Goal: Task Accomplishment & Management: Use online tool/utility

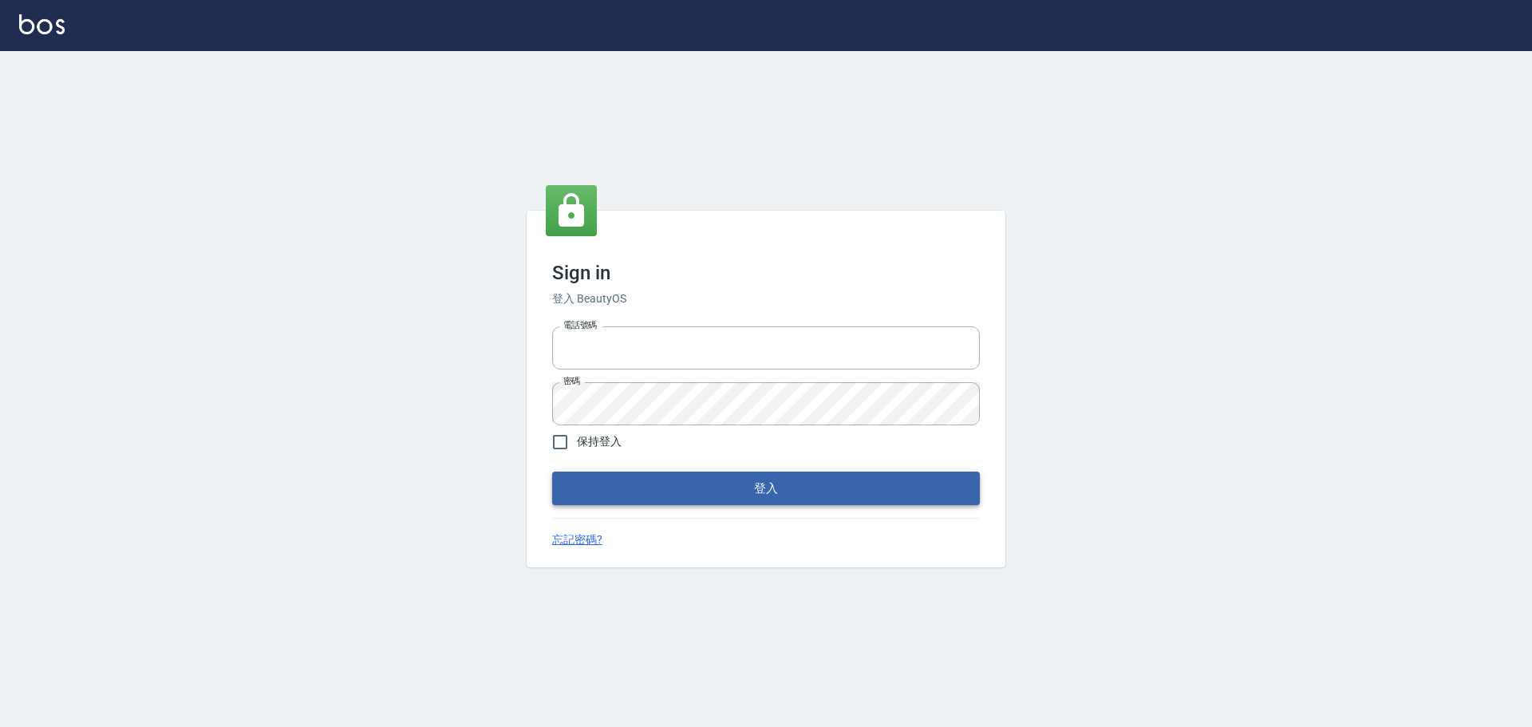
type input "9990001234567"
click at [803, 498] on button "登入" at bounding box center [766, 488] width 428 height 34
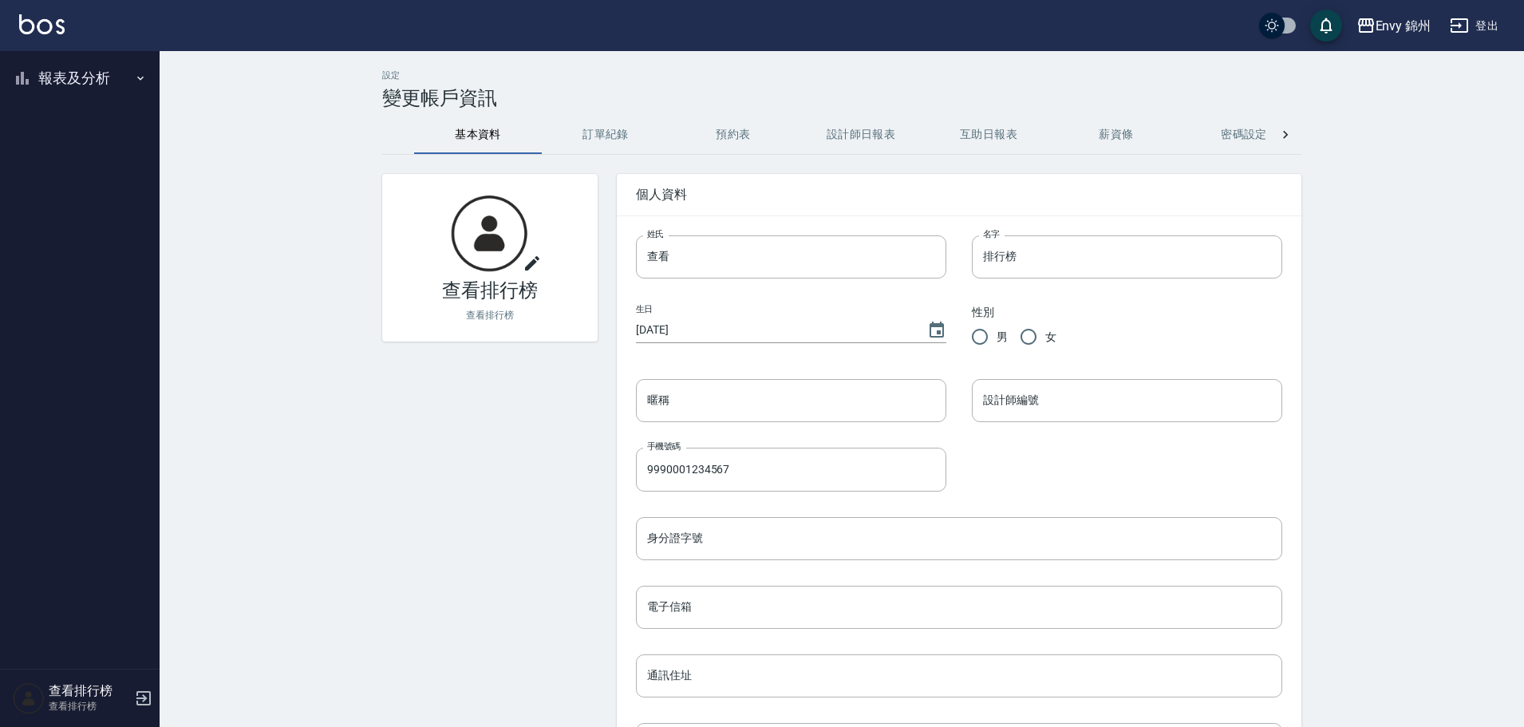
click at [34, 73] on button "報表及分析" at bounding box center [79, 77] width 147 height 41
click at [88, 160] on link "店家排行榜" at bounding box center [79, 160] width 147 height 37
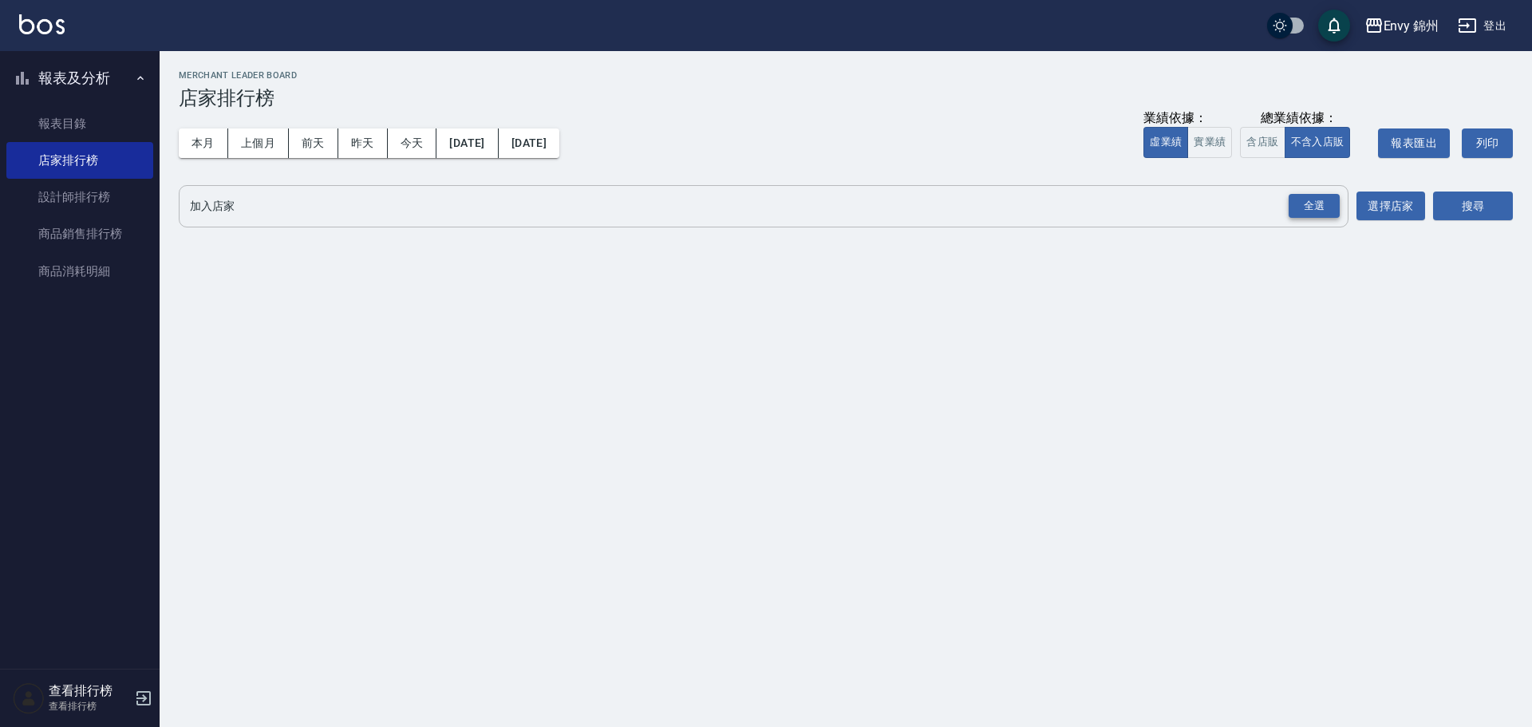
click at [1320, 200] on div "全選" at bounding box center [1313, 206] width 51 height 25
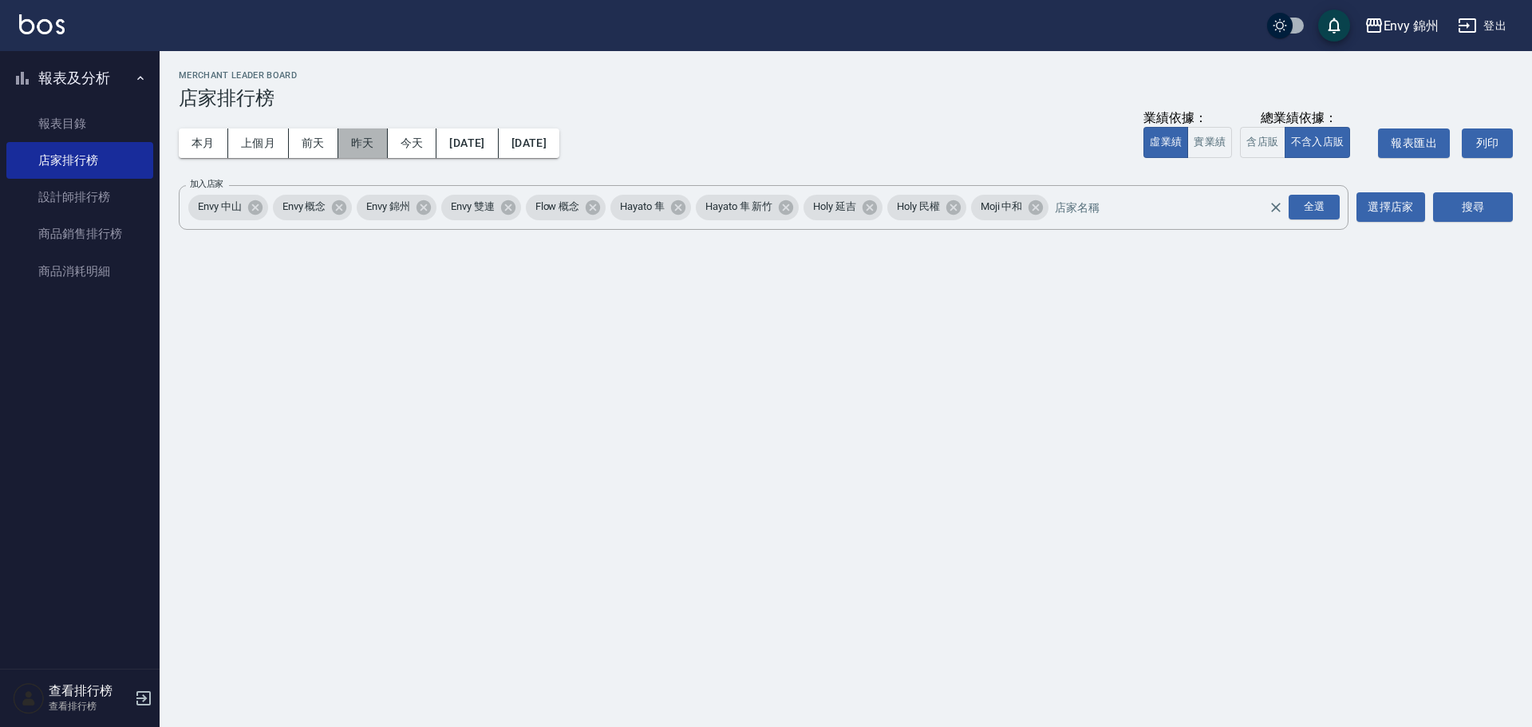
click at [375, 144] on button "昨天" at bounding box center [362, 143] width 49 height 30
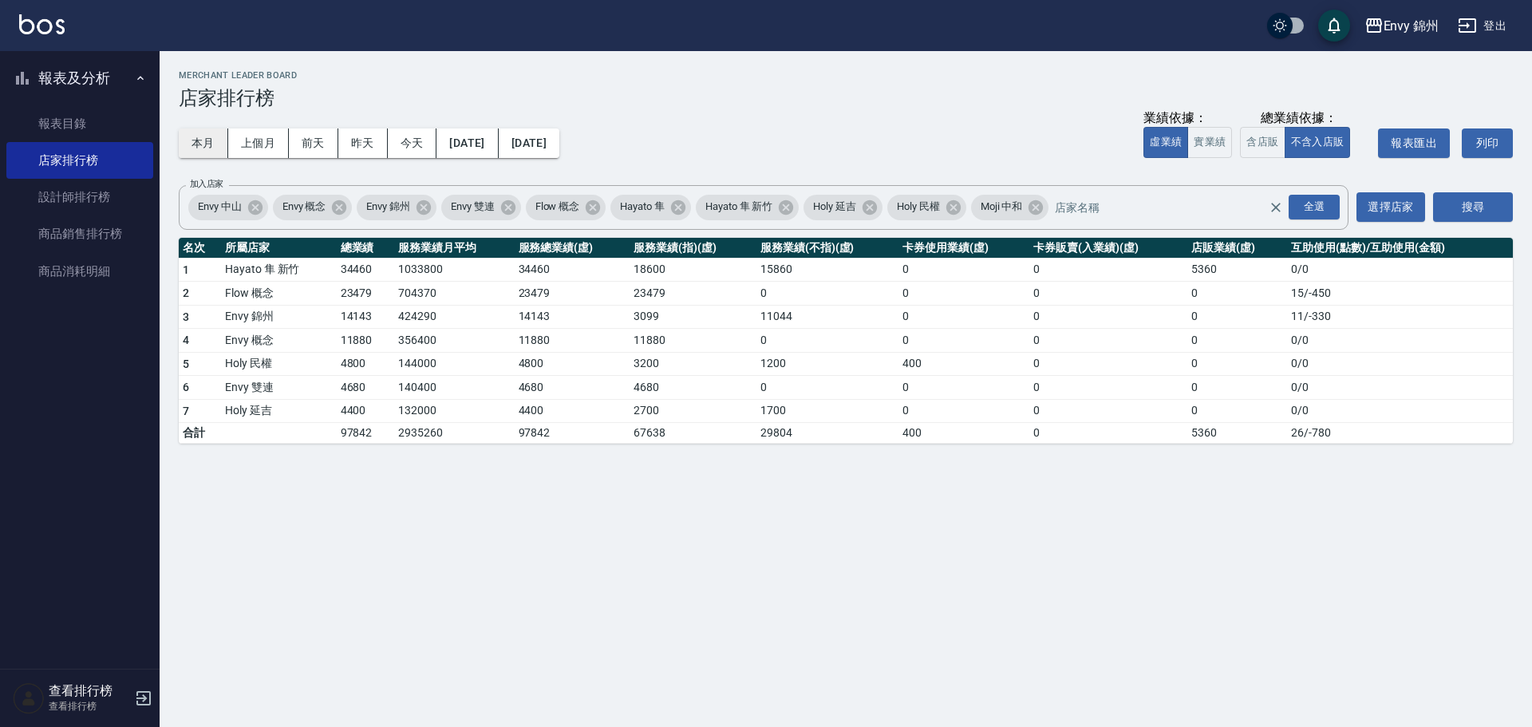
click at [200, 139] on button "本月" at bounding box center [203, 143] width 49 height 30
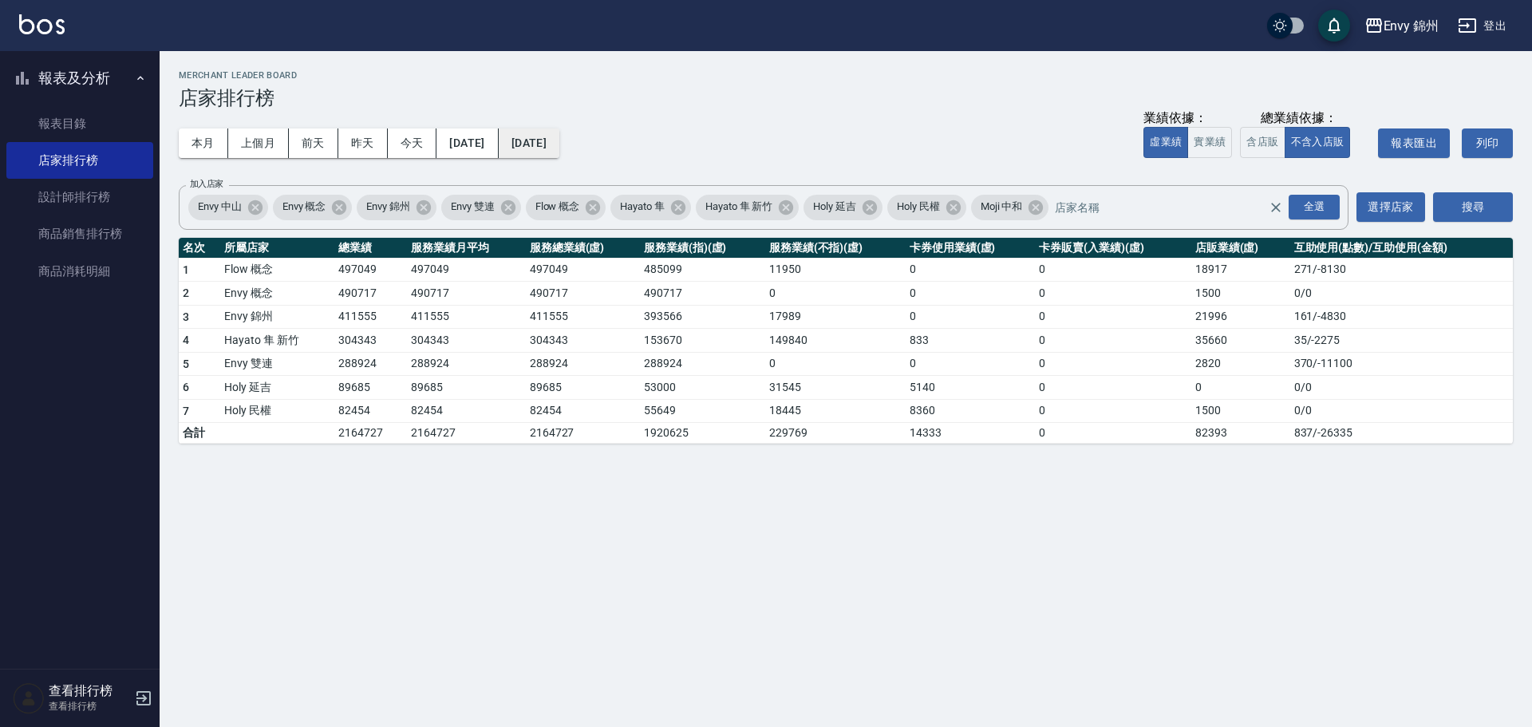
click at [559, 134] on button "[DATE]" at bounding box center [529, 143] width 61 height 30
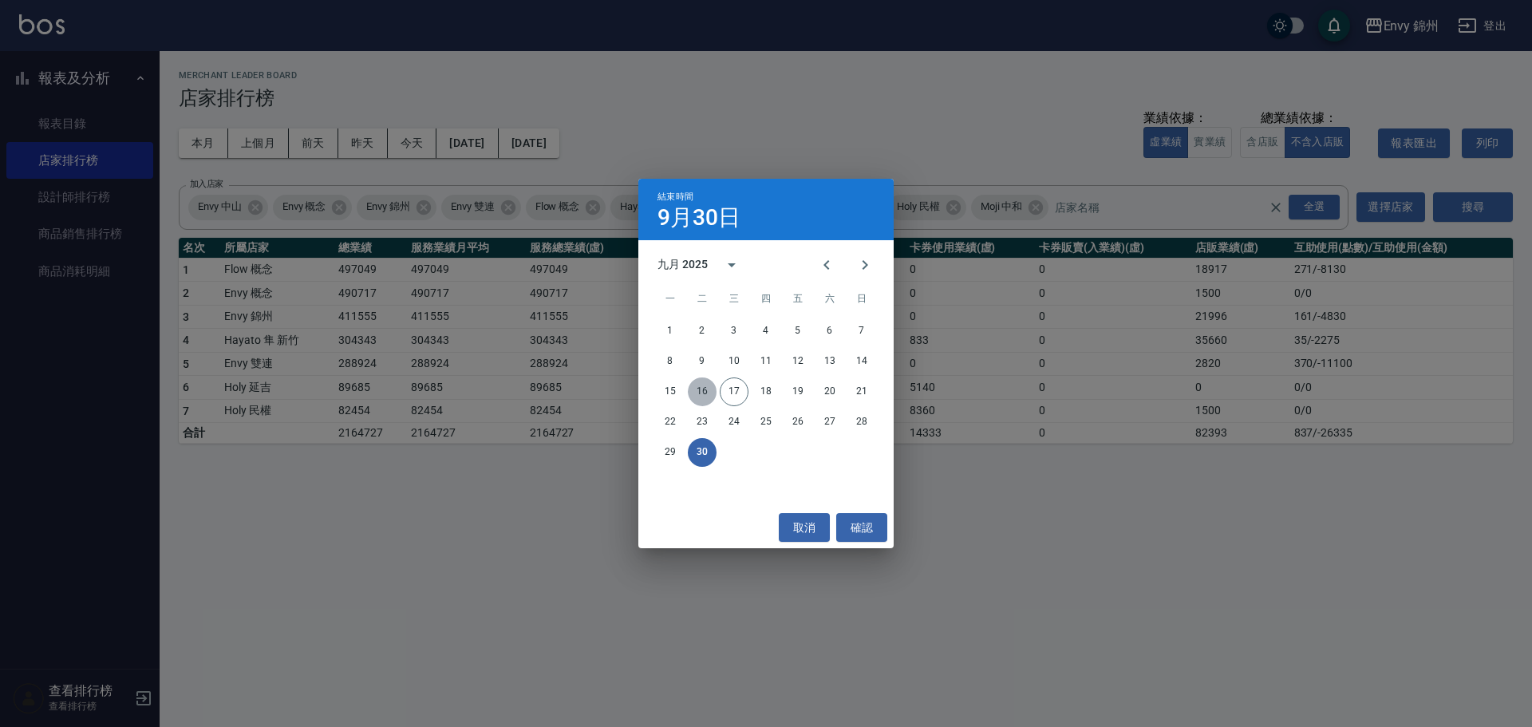
click at [709, 383] on button "16" at bounding box center [702, 391] width 29 height 29
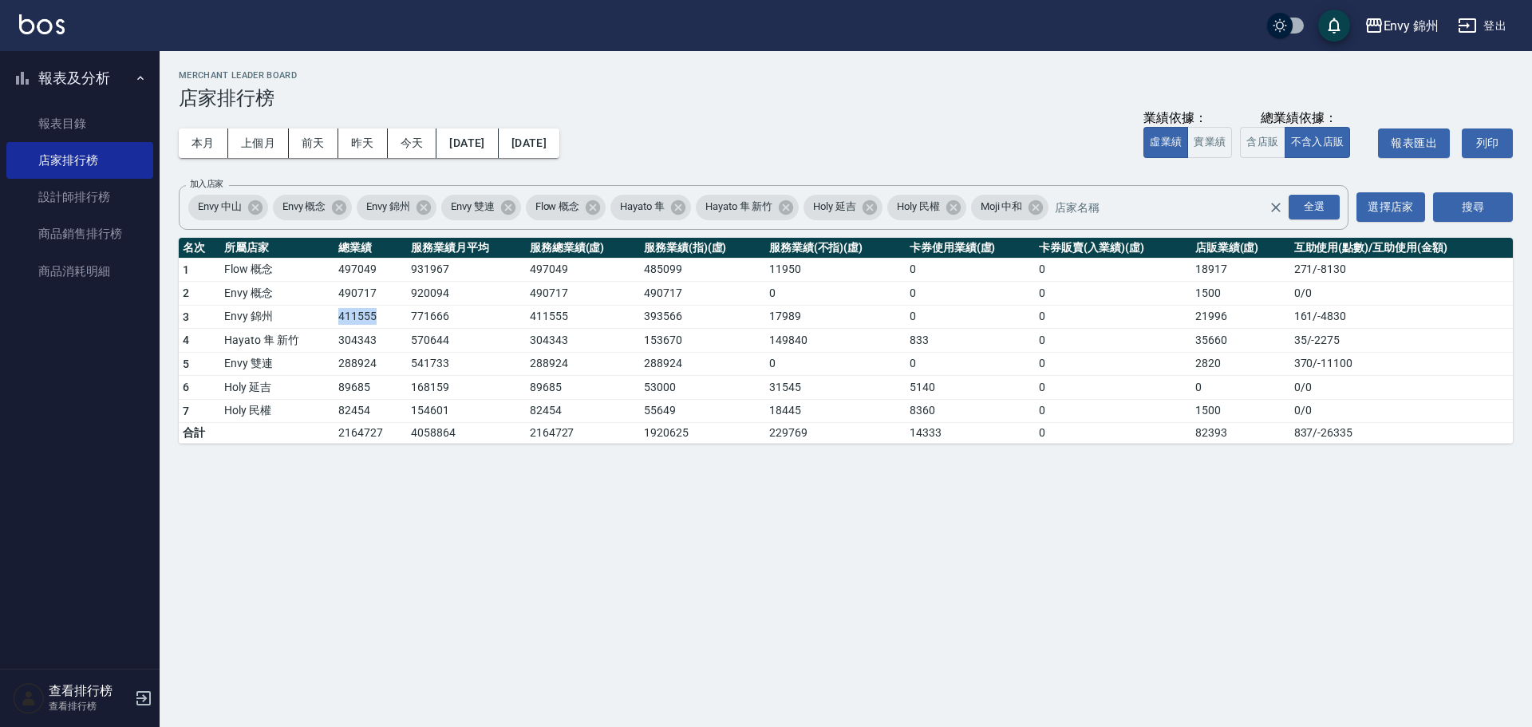
drag, startPoint x: 332, startPoint y: 324, endPoint x: 373, endPoint y: 324, distance: 41.5
click at [373, 324] on tr "3 Envy 錦州 411555 771666 411555 393566 17989 0 0 21996 161 / -4830" at bounding box center [846, 317] width 1334 height 24
click at [680, 363] on td "288924" at bounding box center [702, 364] width 125 height 24
click at [63, 198] on link "設計師排行榜" at bounding box center [79, 197] width 147 height 37
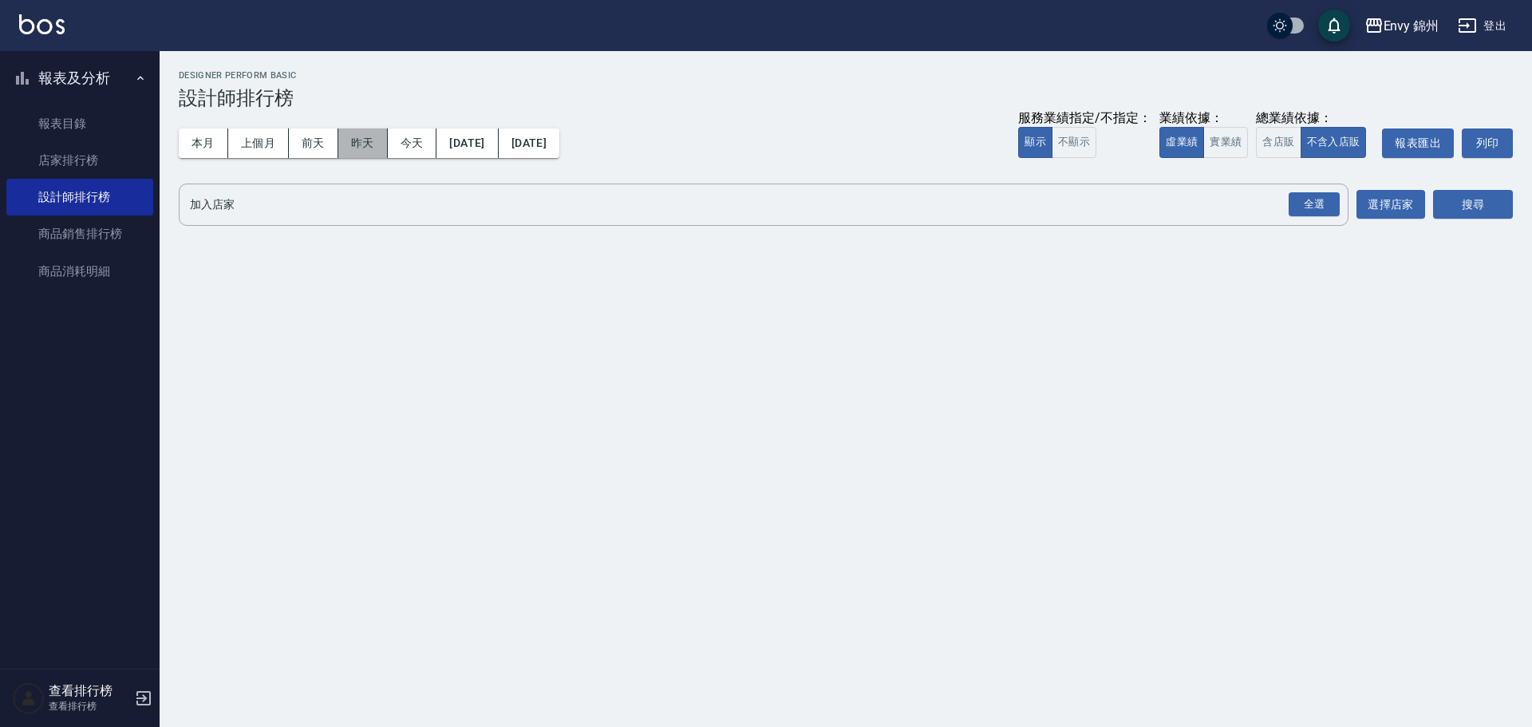
click at [371, 136] on button "昨天" at bounding box center [362, 143] width 49 height 30
click at [1292, 200] on div "全選" at bounding box center [1313, 204] width 51 height 25
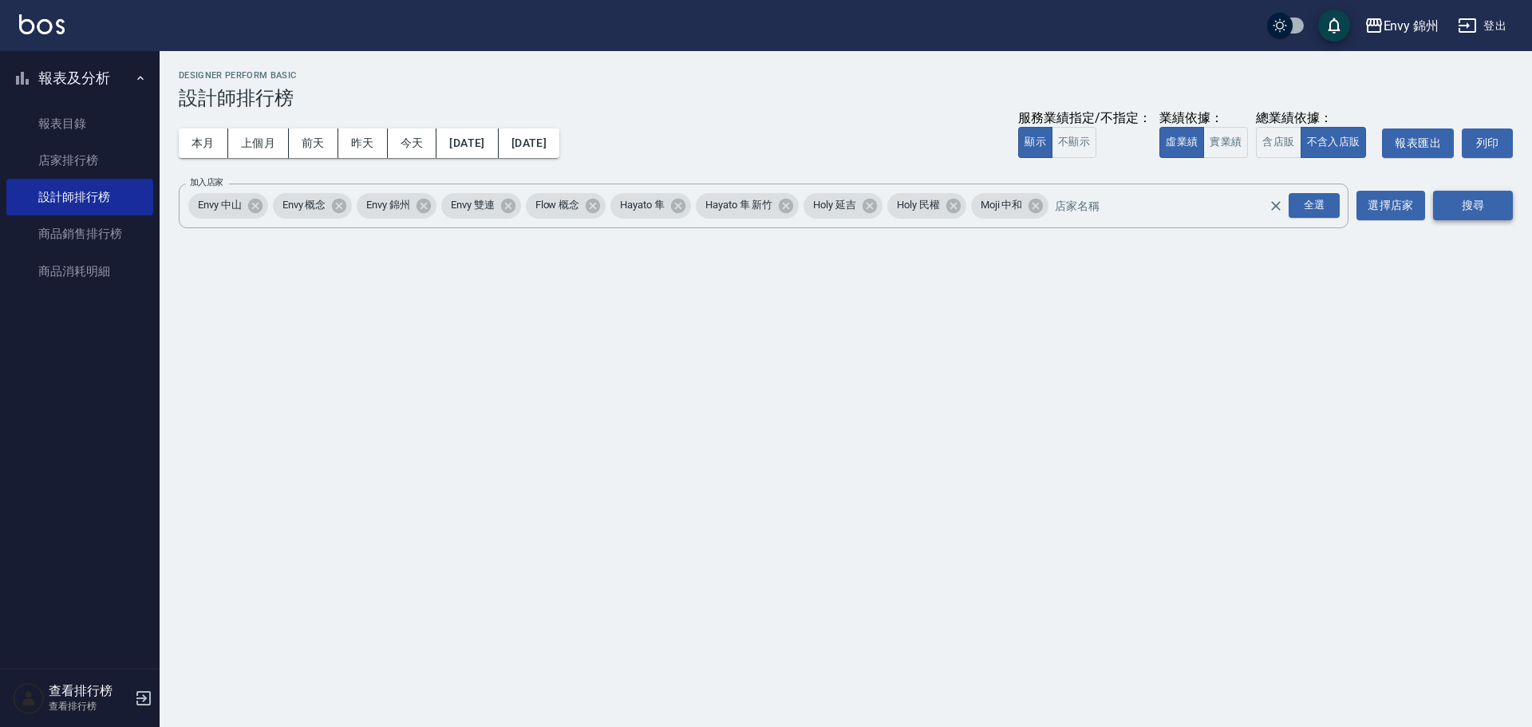
click at [1440, 204] on button "搜尋" at bounding box center [1473, 206] width 80 height 30
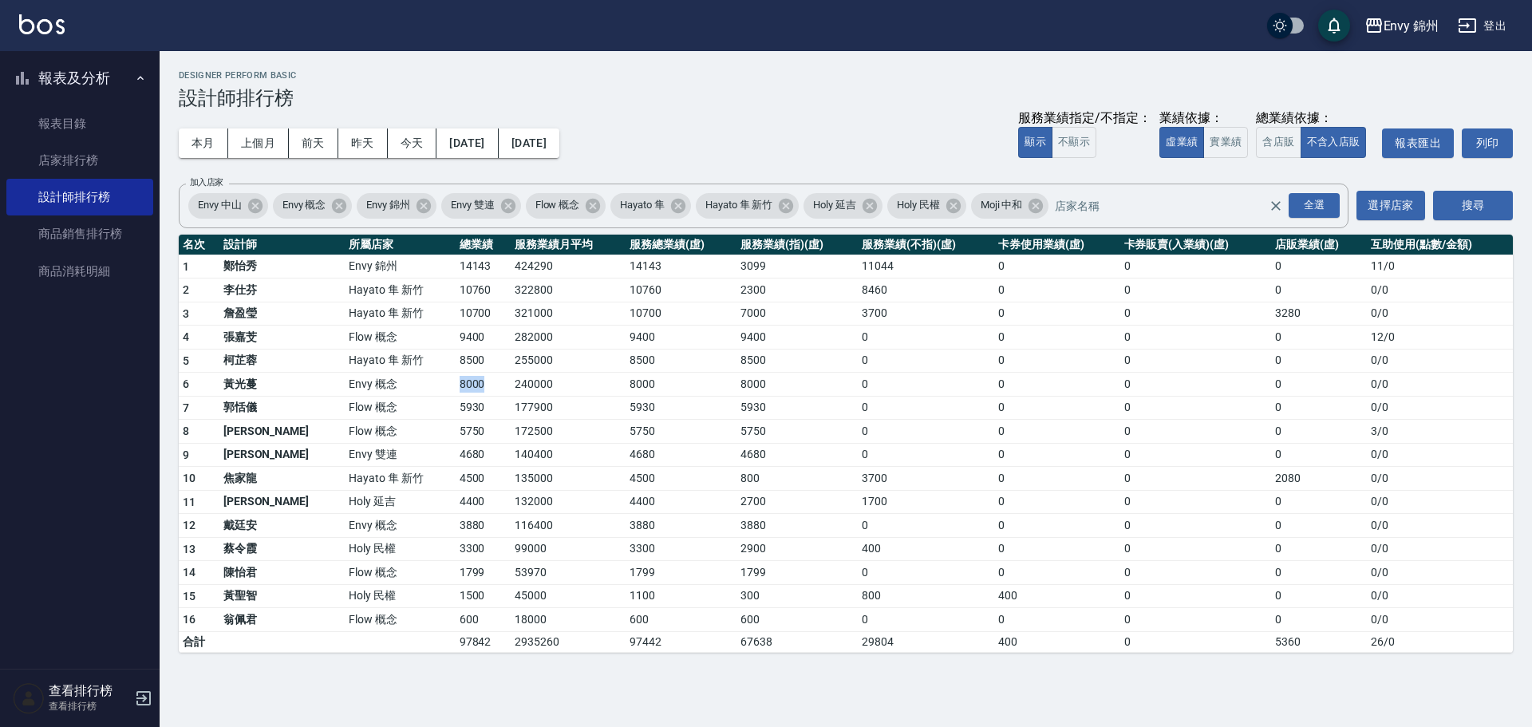
drag, startPoint x: 392, startPoint y: 393, endPoint x: 430, endPoint y: 392, distance: 38.3
click at [430, 392] on tr "6 黃光蔓 Envy 概念 8000 240000 8000 8000 0 0 0 0 0 / 0" at bounding box center [846, 385] width 1334 height 24
drag, startPoint x: 386, startPoint y: 346, endPoint x: 444, endPoint y: 349, distance: 57.5
click at [444, 349] on tbody "1 鄭怡秀 Envy 錦州 14143 424290 14143 3099 11044 0 0 0 11 / 0 2 李仕芬 Hayato 隼 新竹 1076…" at bounding box center [846, 452] width 1334 height 397
click at [456, 332] on td "9400" at bounding box center [483, 337] width 55 height 24
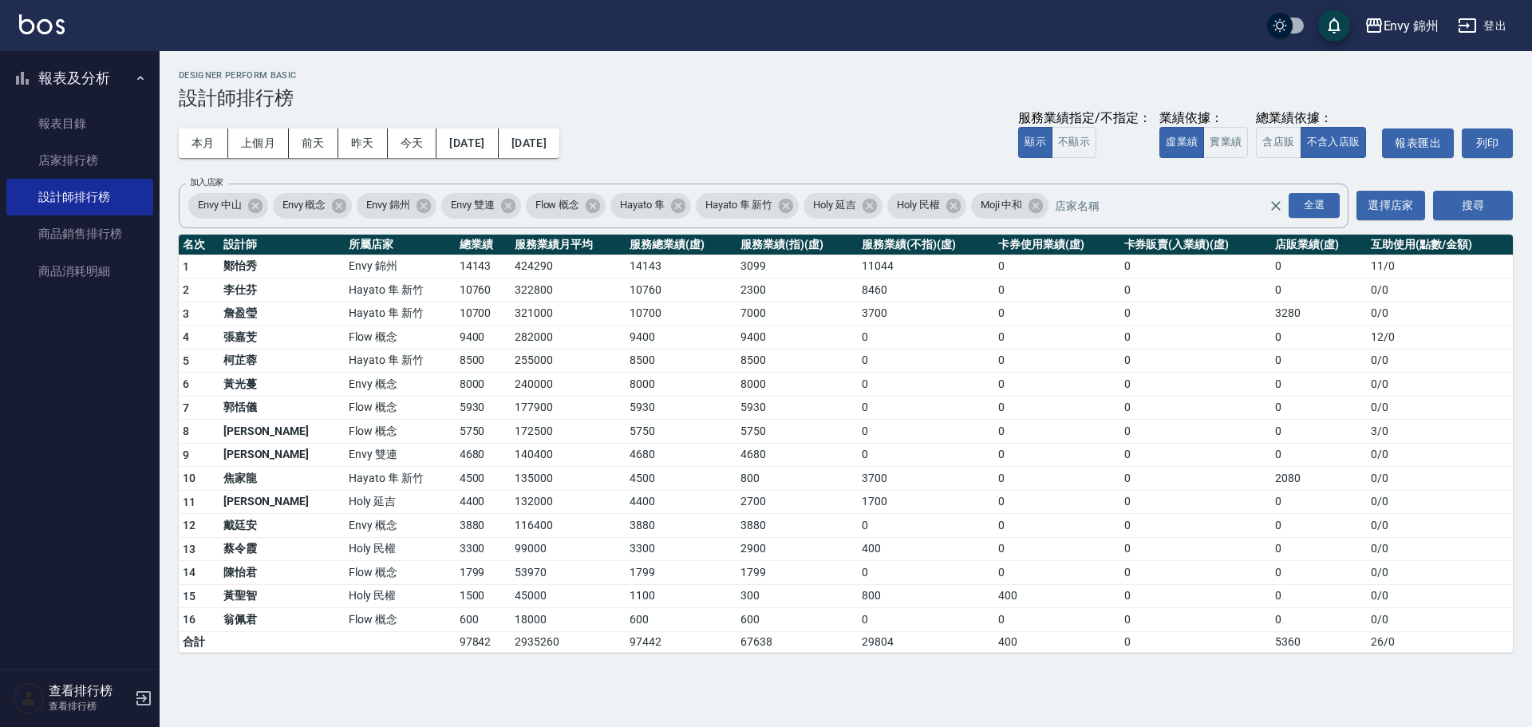
click at [456, 274] on td "14143" at bounding box center [483, 266] width 55 height 24
click at [207, 143] on button "本月" at bounding box center [203, 143] width 49 height 30
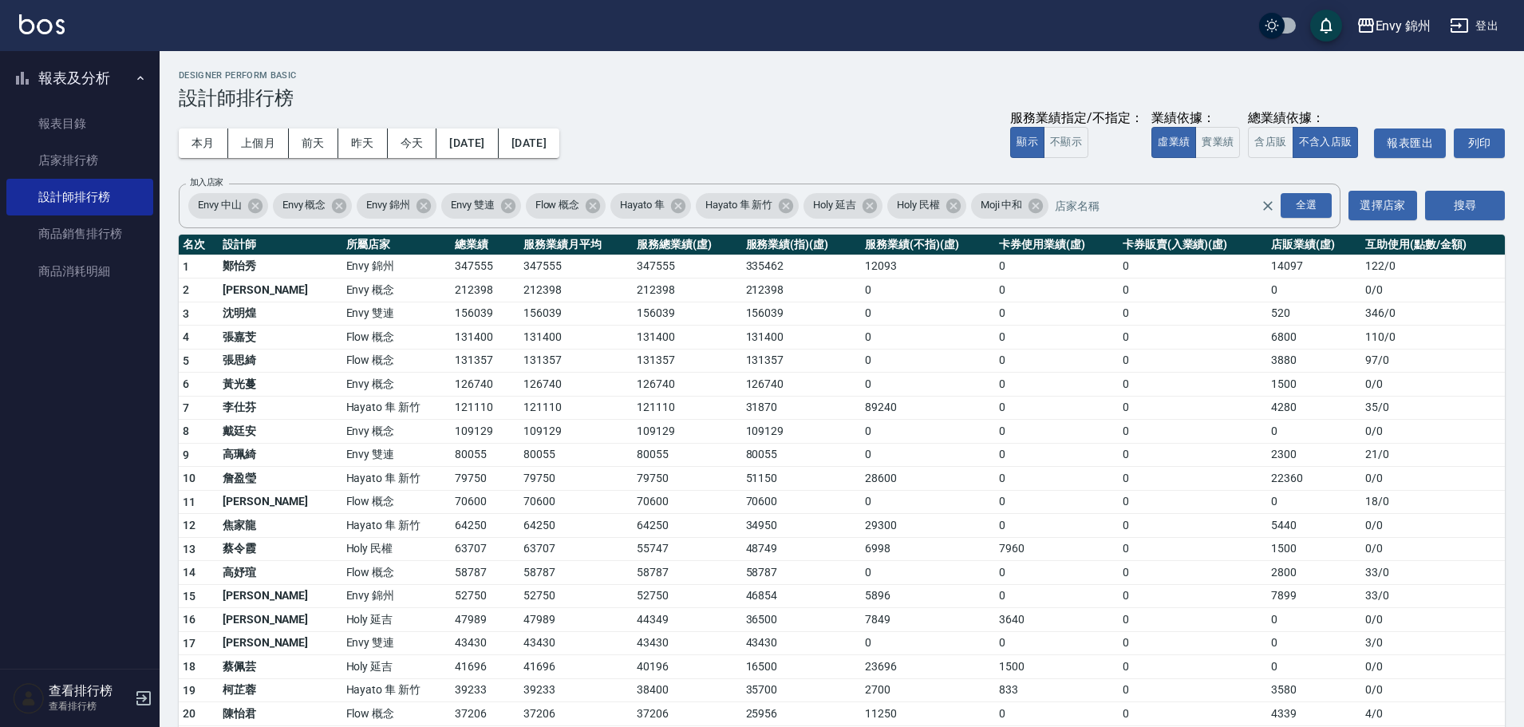
click at [619, 144] on div "本月 上個月 前天 昨天 今天 2025/09/01 2025/09/30 服務業績指定/不指定： 顯示 不顯示 業績依據： 虛業績 實業績 總業績依據： 含…" at bounding box center [842, 143] width 1326 height 68
click at [559, 135] on button "[DATE]" at bounding box center [529, 143] width 61 height 30
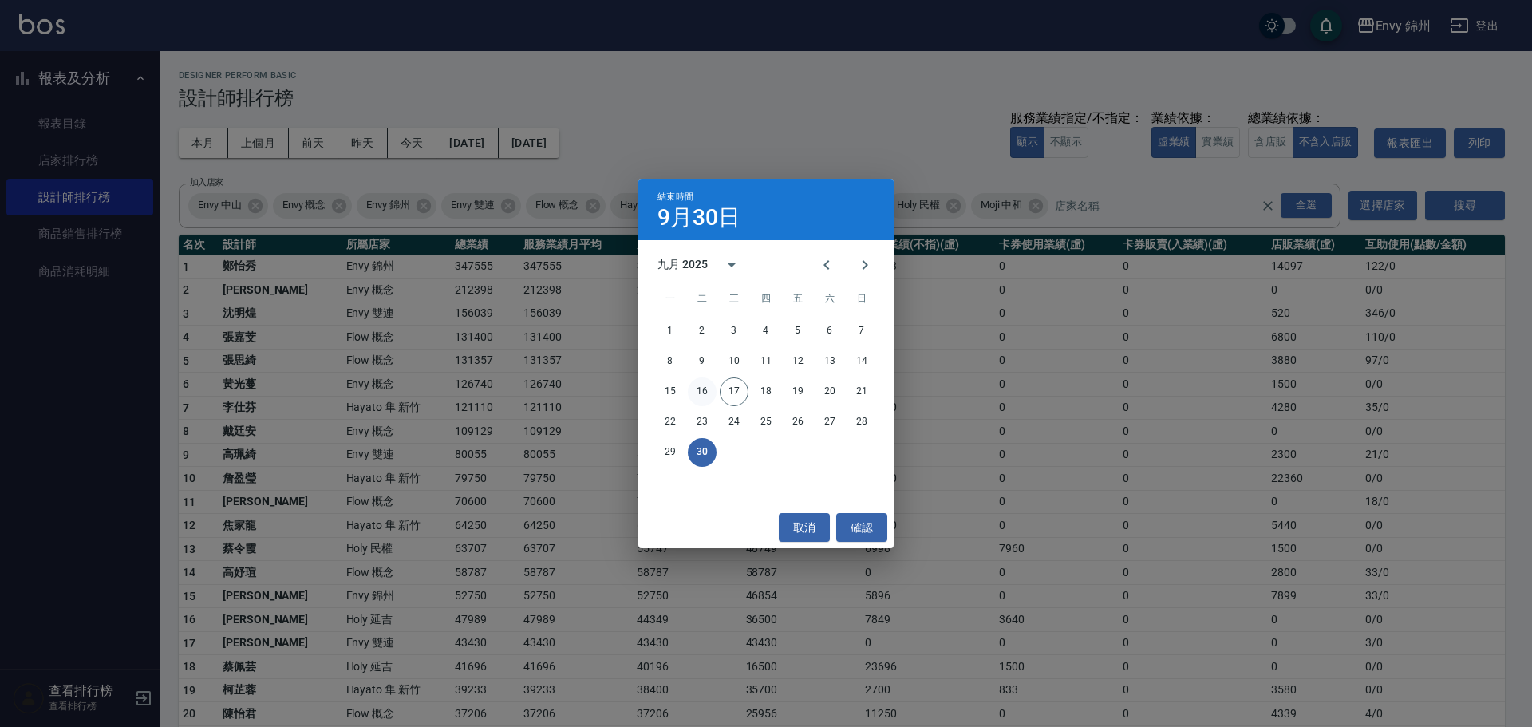
click at [704, 393] on button "16" at bounding box center [702, 391] width 29 height 29
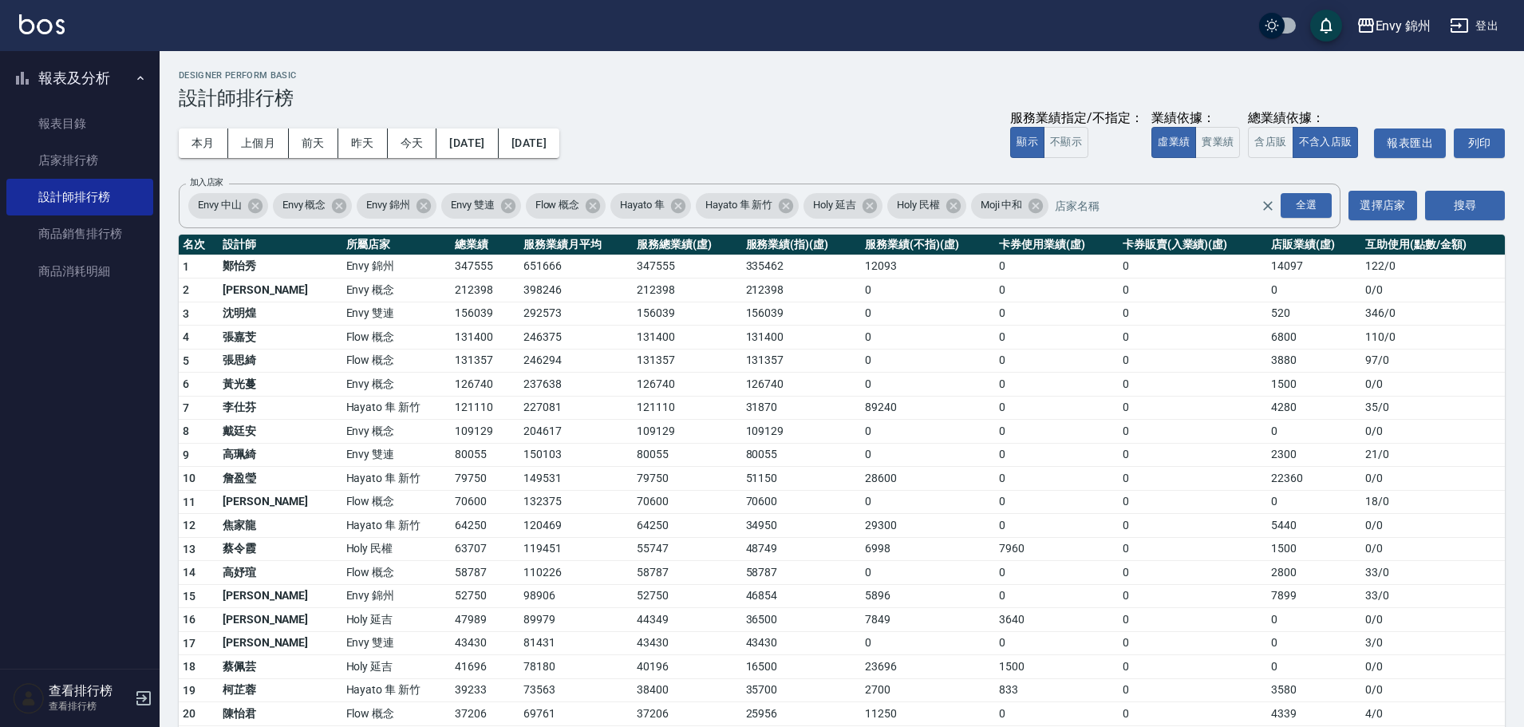
click at [1128, 403] on td "0" at bounding box center [1192, 408] width 148 height 24
click at [1230, 586] on td "0" at bounding box center [1192, 596] width 148 height 24
click at [1493, 11] on button "登出" at bounding box center [1473, 26] width 61 height 30
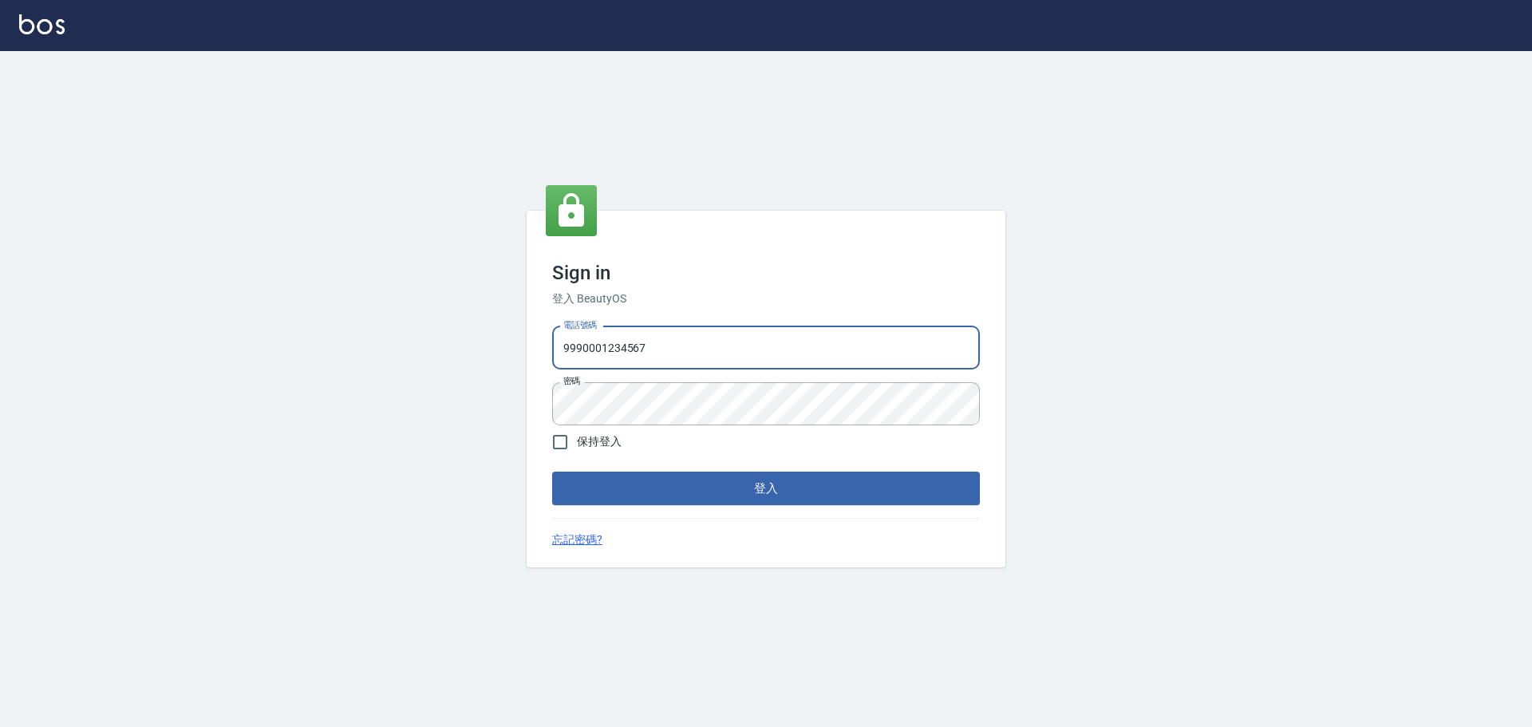
type input "25153595"
drag, startPoint x: 759, startPoint y: 472, endPoint x: 763, endPoint y: 481, distance: 9.6
click at [759, 473] on button "登入" at bounding box center [766, 488] width 428 height 34
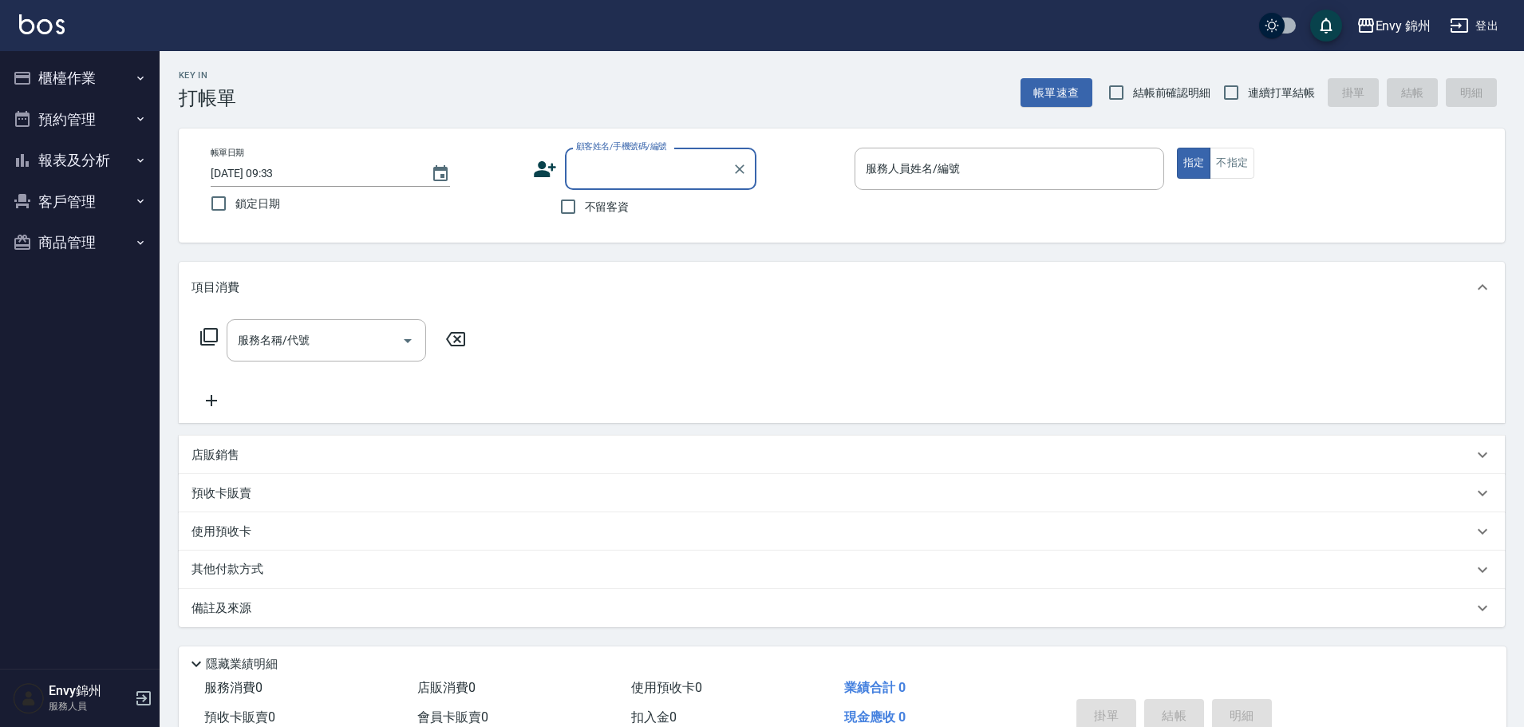
drag, startPoint x: 58, startPoint y: 77, endPoint x: 69, endPoint y: 93, distance: 19.5
click at [58, 77] on button "櫃檯作業" at bounding box center [79, 77] width 147 height 41
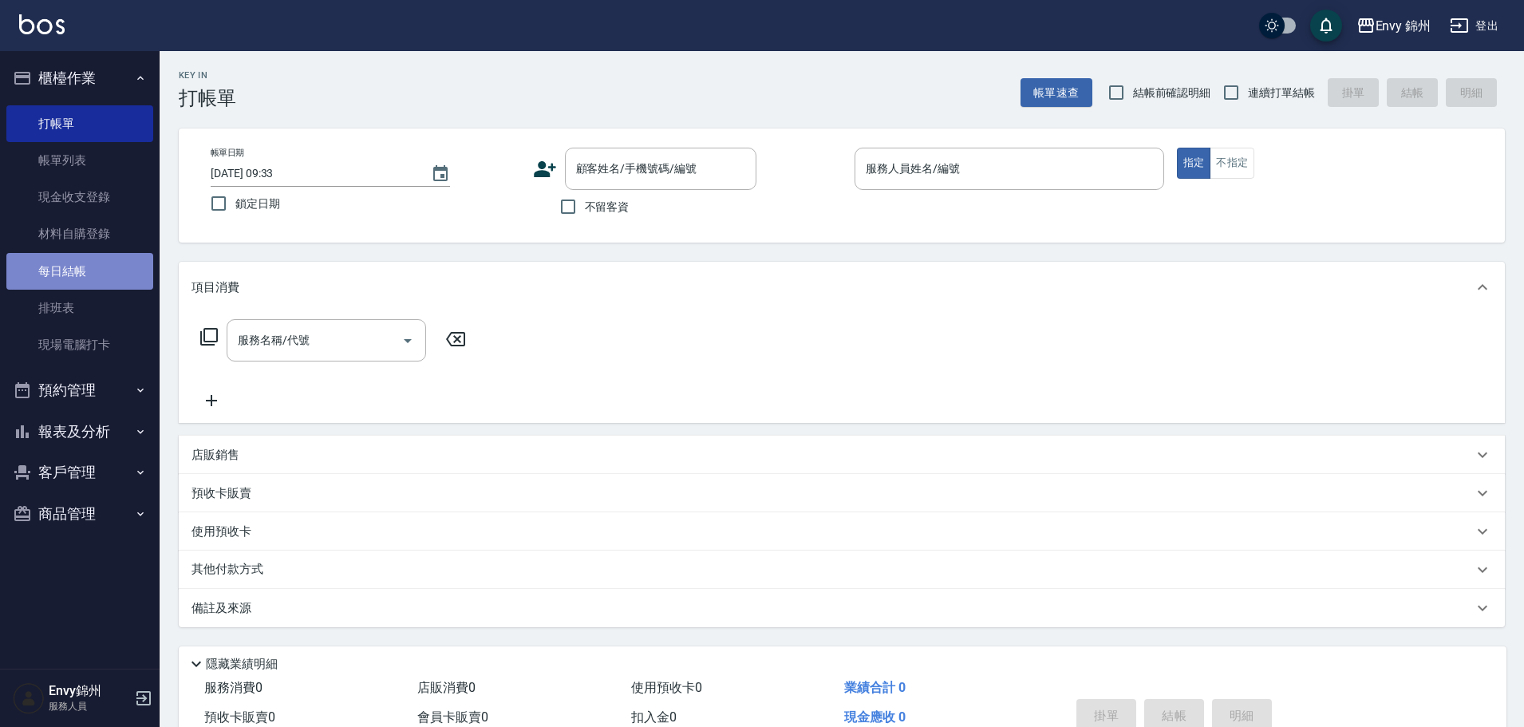
click at [78, 281] on link "每日結帳" at bounding box center [79, 271] width 147 height 37
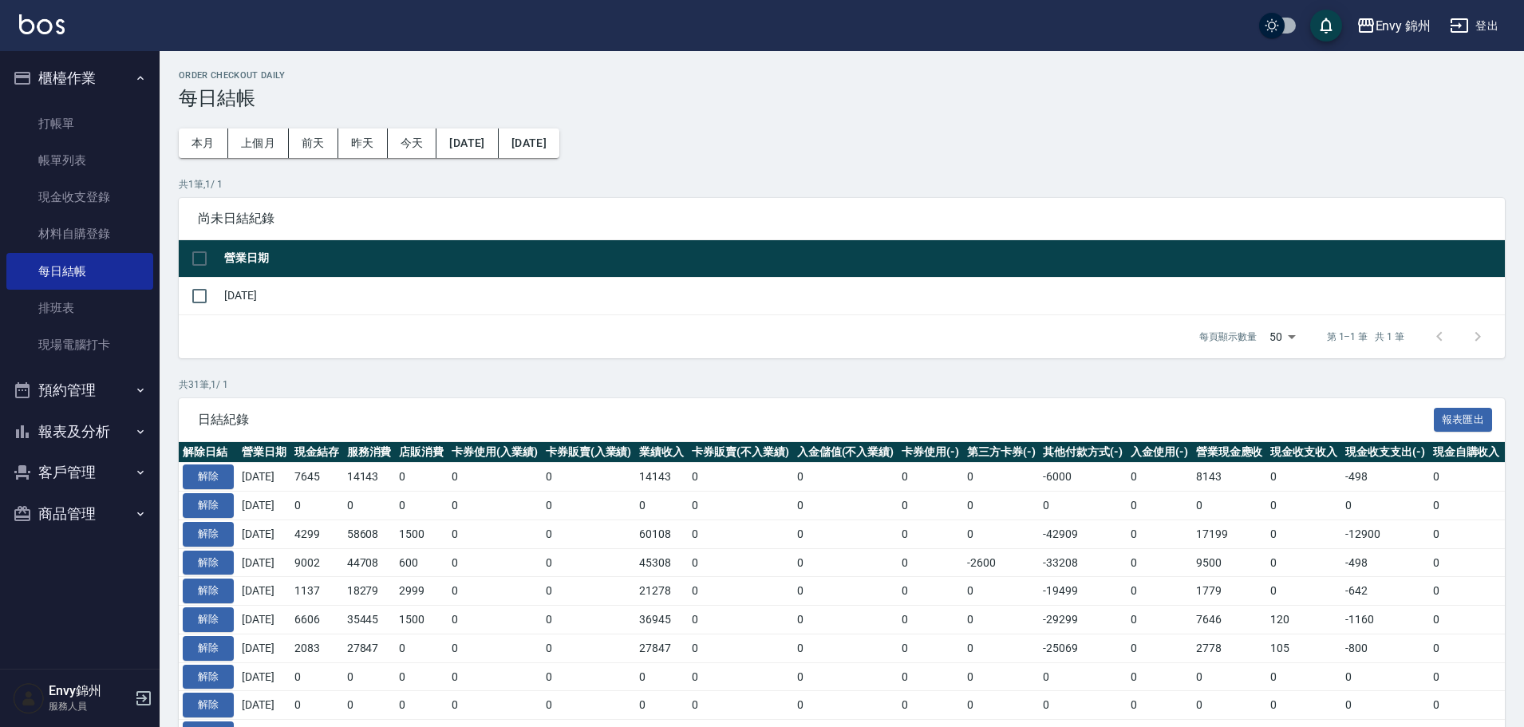
click at [176, 151] on div "Order checkout daily 每日結帳 本月 上個月 [DATE] [DATE] [DATE] [DATE] [DATE] 共 1 筆, 1 / …" at bounding box center [842, 740] width 1364 height 1379
click at [199, 141] on button "本月" at bounding box center [203, 143] width 49 height 30
click at [494, 139] on button "[DATE]" at bounding box center [466, 143] width 61 height 30
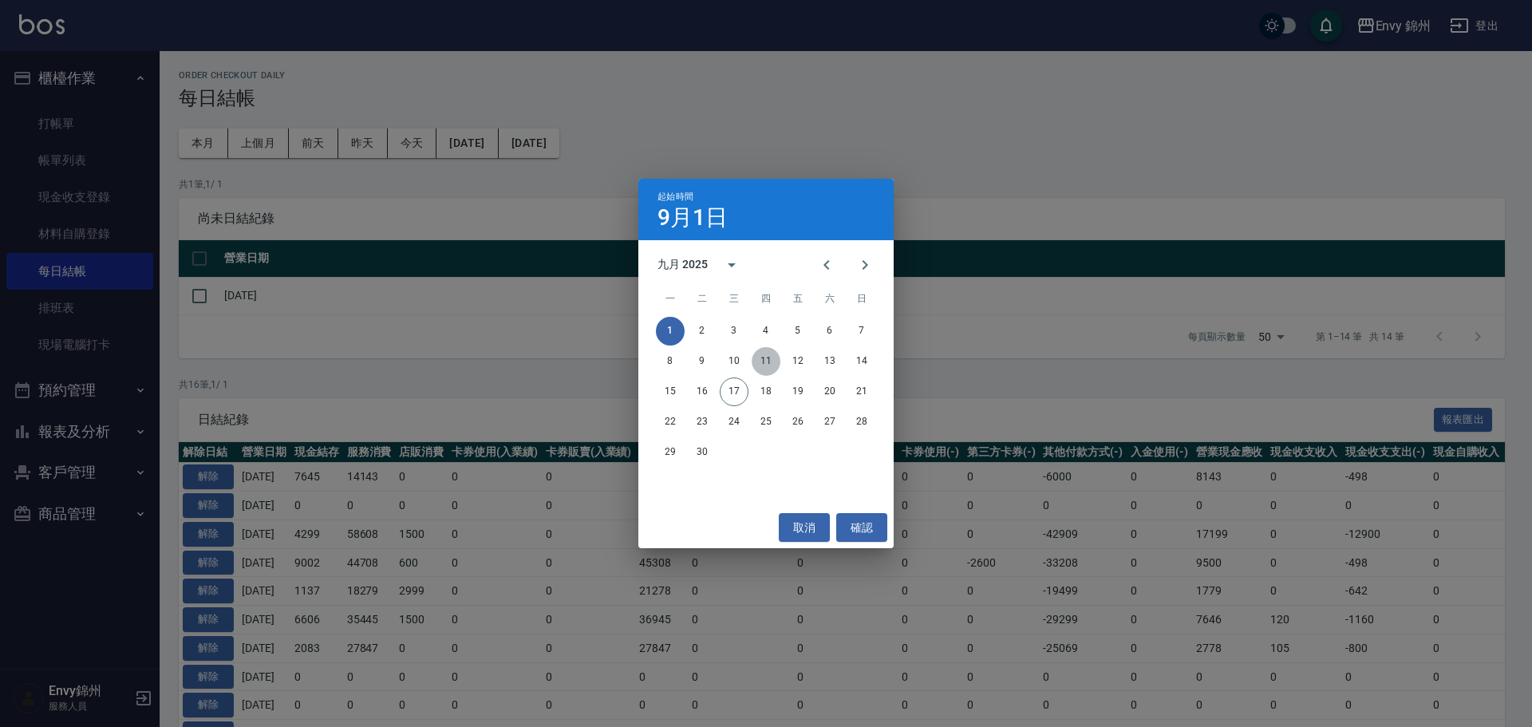
click at [759, 360] on button "11" at bounding box center [765, 361] width 29 height 29
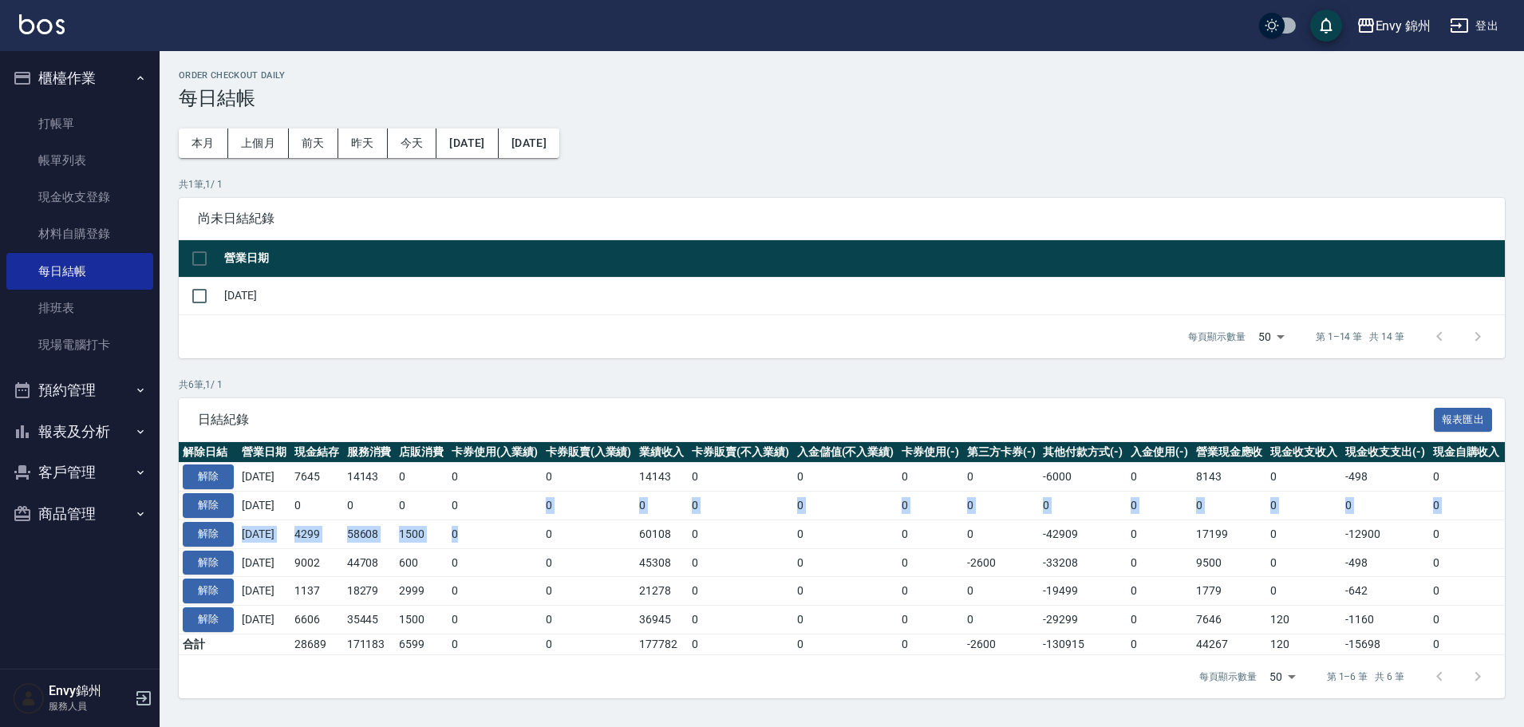
click at [503, 533] on tbody "解除 [DATE] 7645 14143 0 0 0 14143 0 0 0 0 -6000 0 8143 0 -498 0 [DATE] 解除 [DATE]…" at bounding box center [899, 559] width 1441 height 192
click at [93, 338] on link "現場電腦打卡" at bounding box center [79, 344] width 147 height 37
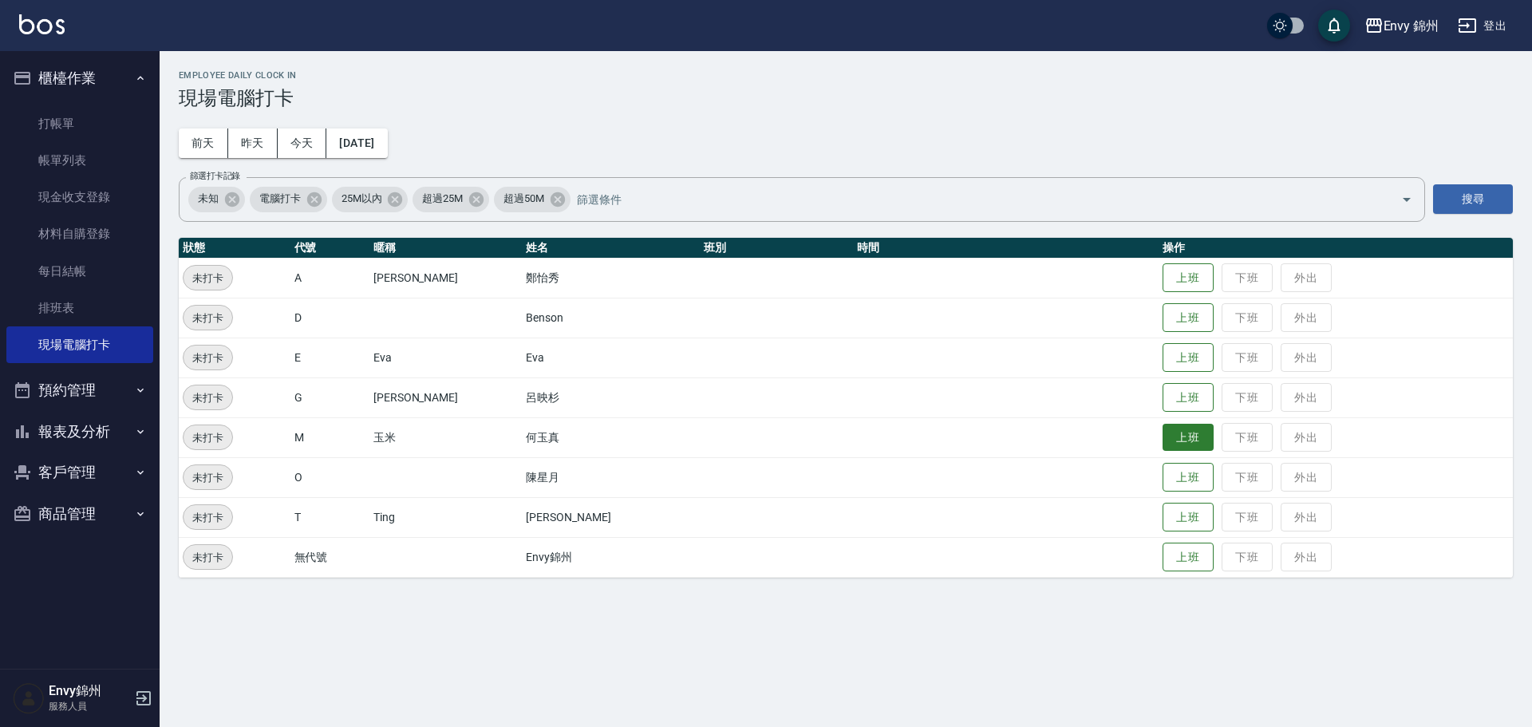
click at [1162, 432] on button "上班" at bounding box center [1187, 438] width 51 height 28
